Goal: Check status: Check status

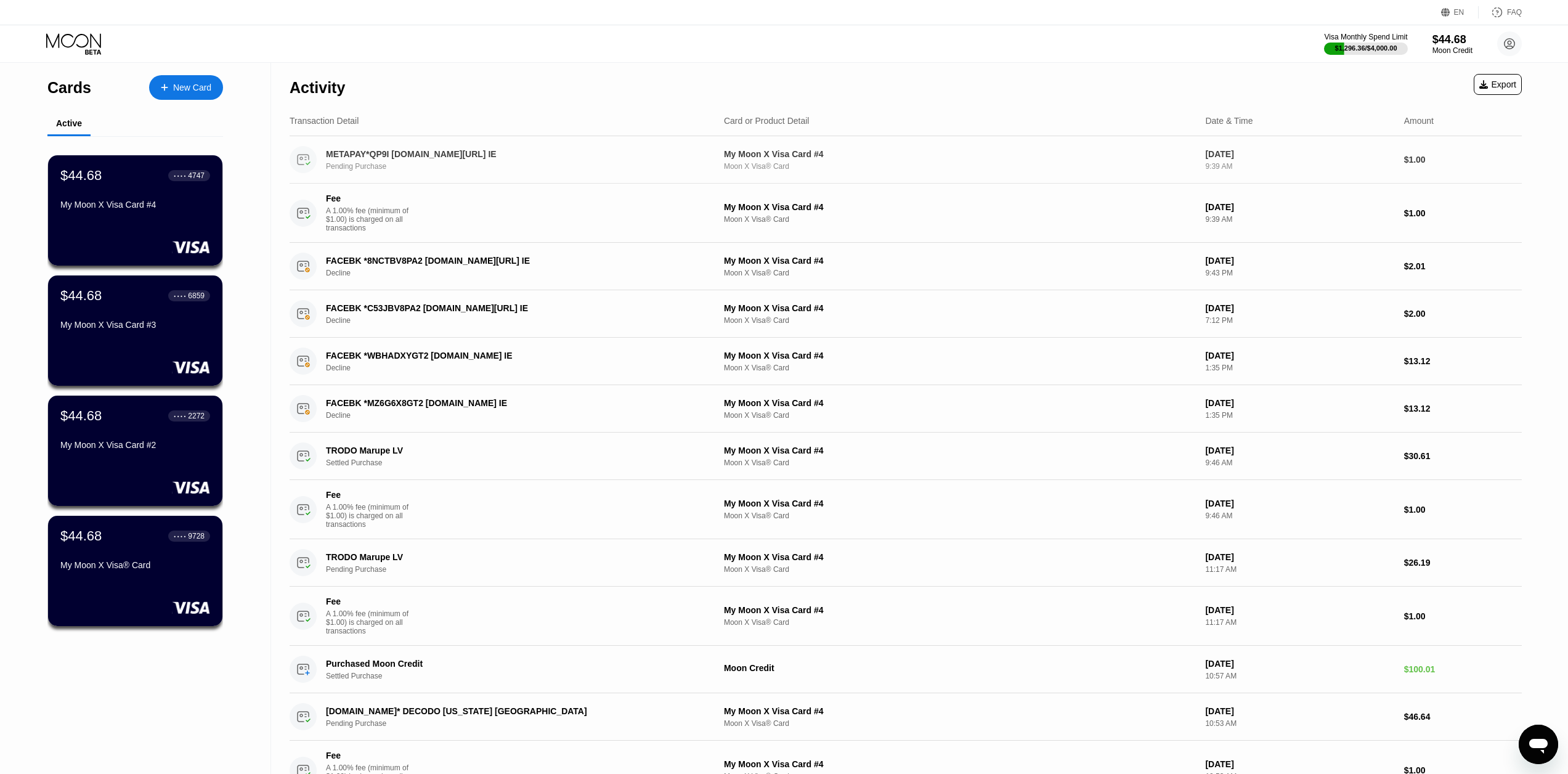
click at [478, 153] on div "METAPAY*QP9I fb.me/cc IE" at bounding box center [503, 154] width 355 height 10
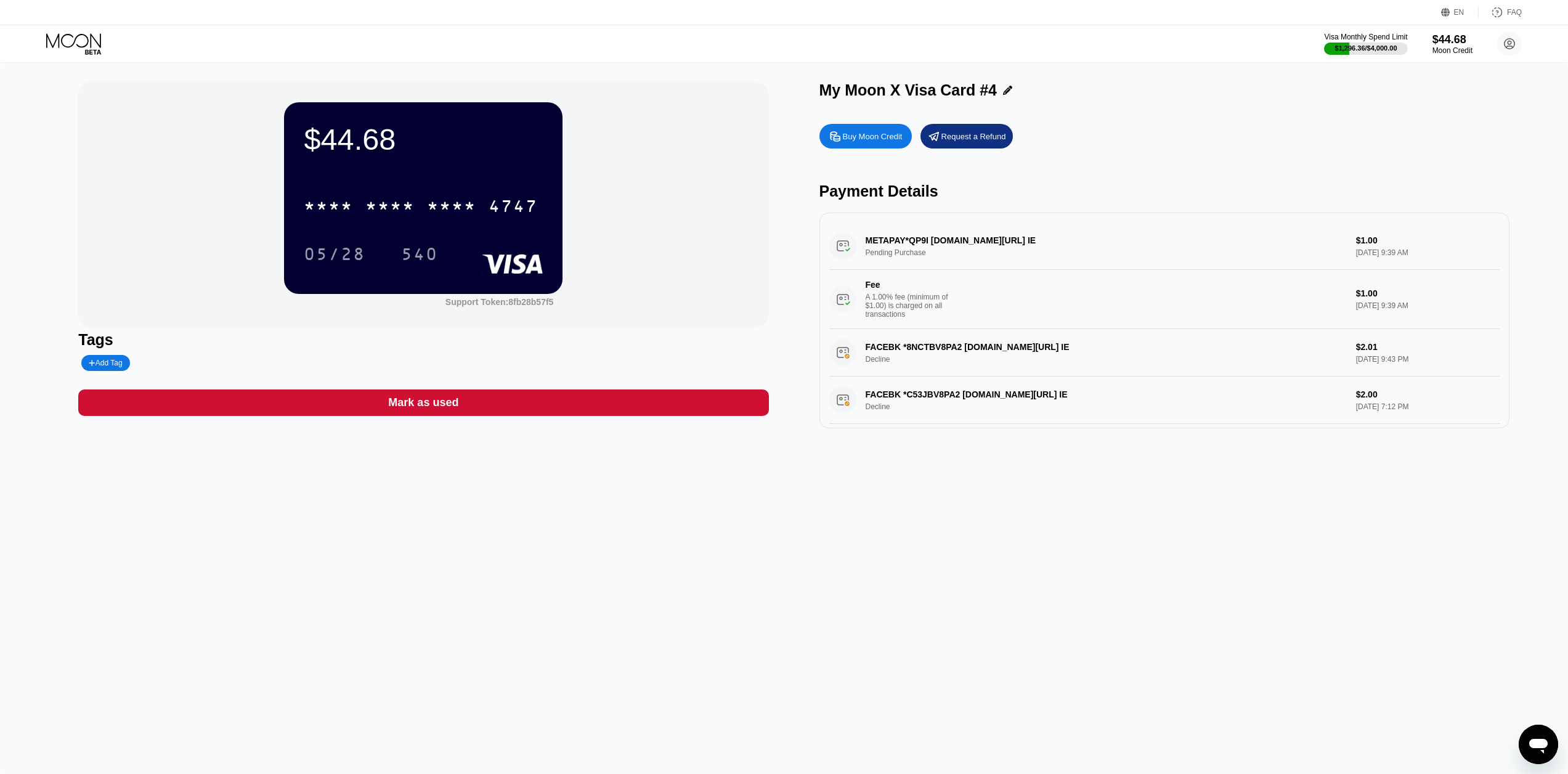
click at [954, 239] on div "METAPAY*QP9I fb.me/cc IE Pending Purchase $1.00 Aug 21, 2025 9:39 AM Fee A 1.00…" at bounding box center [1165, 276] width 671 height 106
click at [939, 242] on div "METAPAY*QP9I fb.me/cc IE Pending Purchase $1.00 Aug 21, 2025 9:39 AM Fee A 1.00…" at bounding box center [1165, 276] width 671 height 106
click at [940, 242] on div "METAPAY*QP9I fb.me/cc IE Pending Purchase $1.00 Aug 21, 2025 9:39 AM Fee A 1.00…" at bounding box center [1165, 276] width 671 height 106
click at [941, 242] on div "METAPAY*QP9I fb.me/cc IE Pending Purchase $1.00 Aug 21, 2025 9:39 AM Fee A 1.00…" at bounding box center [1165, 276] width 671 height 106
drag, startPoint x: 913, startPoint y: 240, endPoint x: 928, endPoint y: 241, distance: 15.0
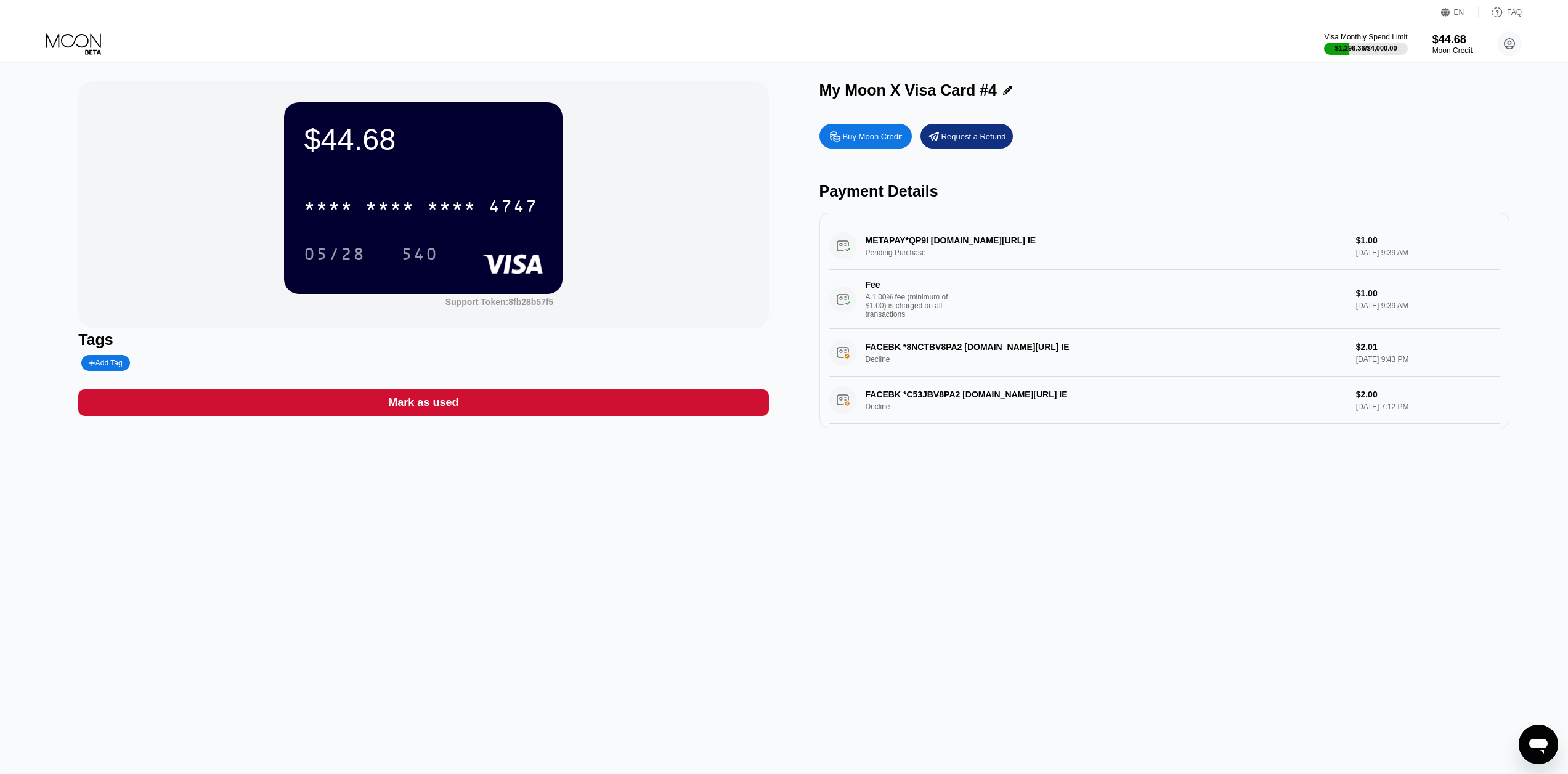
click at [931, 239] on div "METAPAY*QP9I fb.me/cc IE Pending Purchase $1.00 Aug 21, 2025 9:39 AM Fee A 1.00…" at bounding box center [1165, 276] width 671 height 106
click at [924, 242] on div "METAPAY*QP9I fb.me/cc IE Pending Purchase $1.00 Aug 21, 2025 9:39 AM Fee A 1.00…" at bounding box center [1165, 276] width 671 height 106
click at [924, 242] on div "METAPAY*QP9I fb.me/cc IE Pending Purchase $1.00 Aug 21, 2025 9:39 AM Fee A 1.00…" at bounding box center [1165, 276] width 671 height 106
drag, startPoint x: 925, startPoint y: 242, endPoint x: 905, endPoint y: 253, distance: 22.8
click at [919, 244] on div "METAPAY*QP9I fb.me/cc IE Pending Purchase $1.00 Aug 21, 2025 9:39 AM Fee A 1.00…" at bounding box center [1165, 276] width 671 height 106
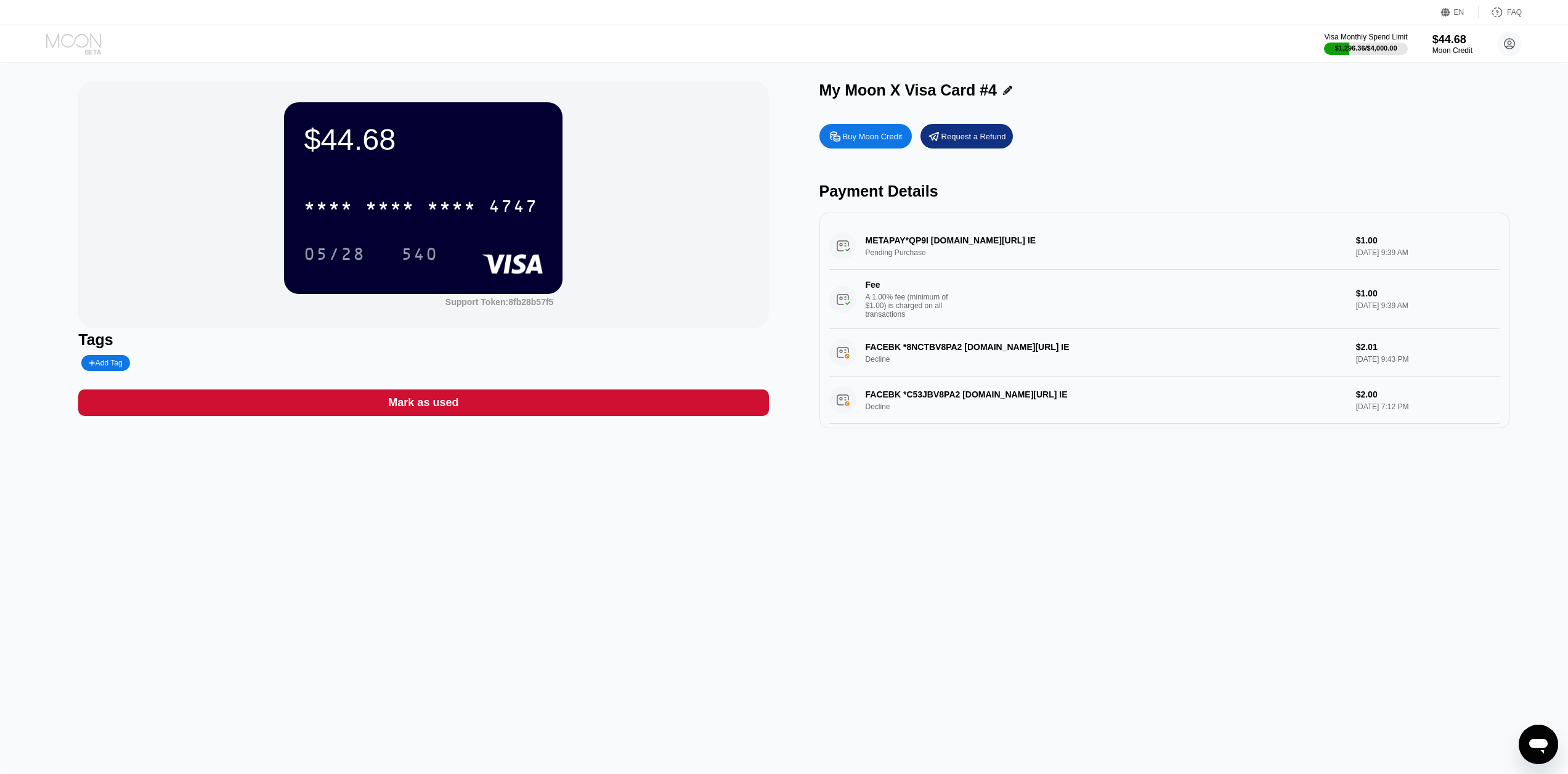
click at [72, 45] on icon at bounding box center [73, 41] width 55 height 14
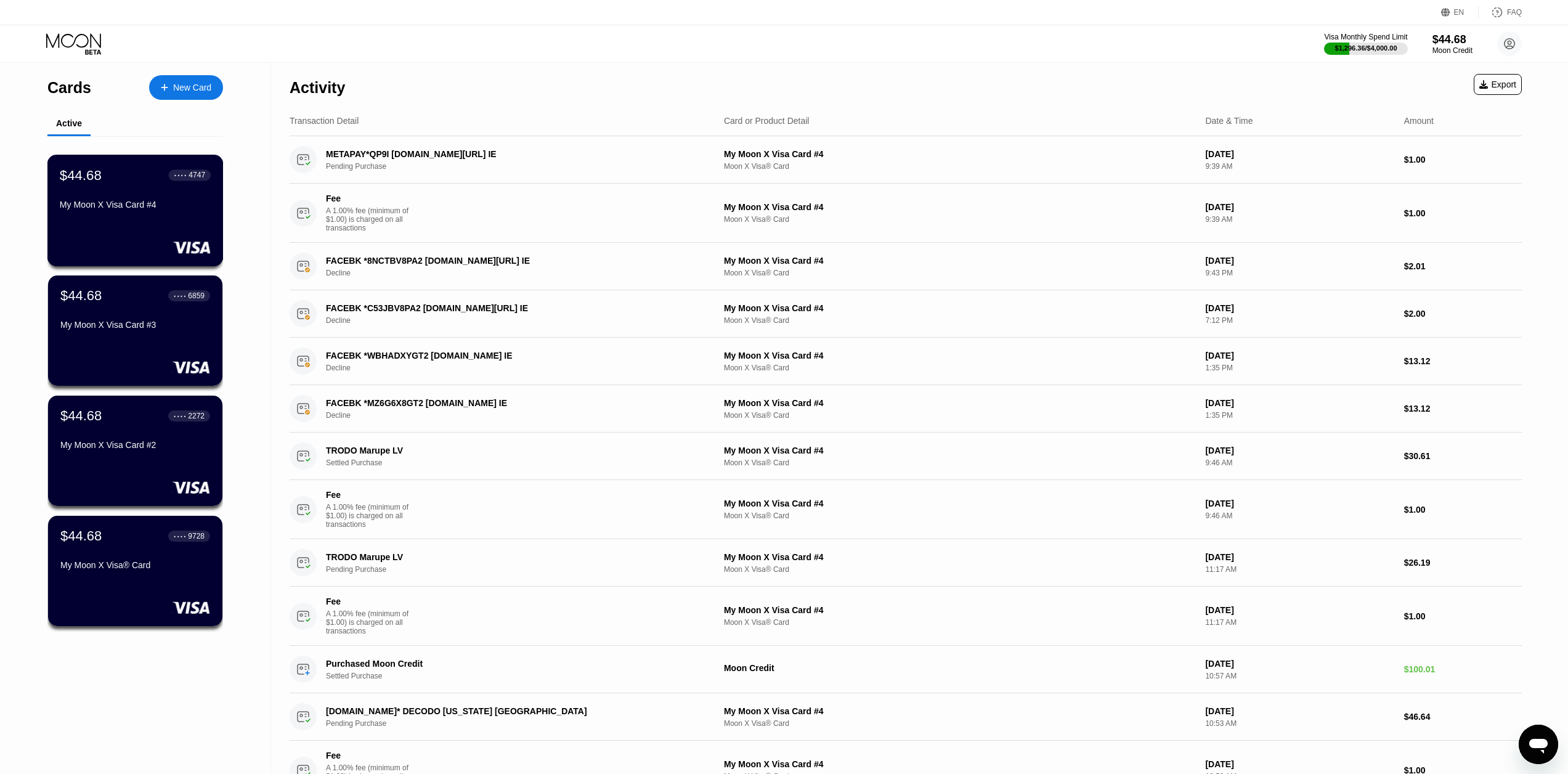
click at [154, 192] on div "$44.68 ● ● ● ● 4747 My Moon X Visa Card #4" at bounding box center [135, 191] width 151 height 47
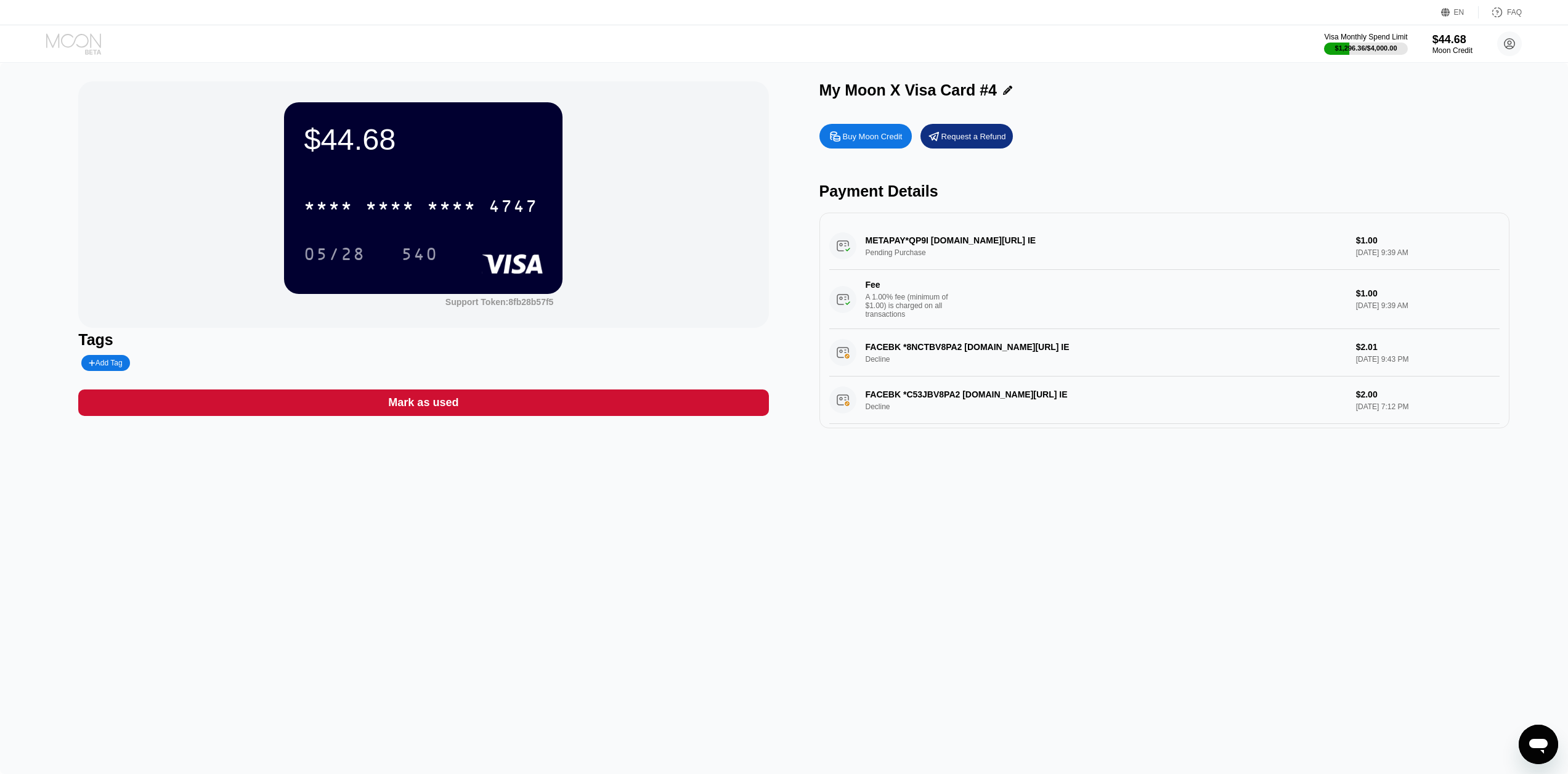
click at [81, 45] on icon at bounding box center [74, 44] width 57 height 22
